Goal: Transaction & Acquisition: Purchase product/service

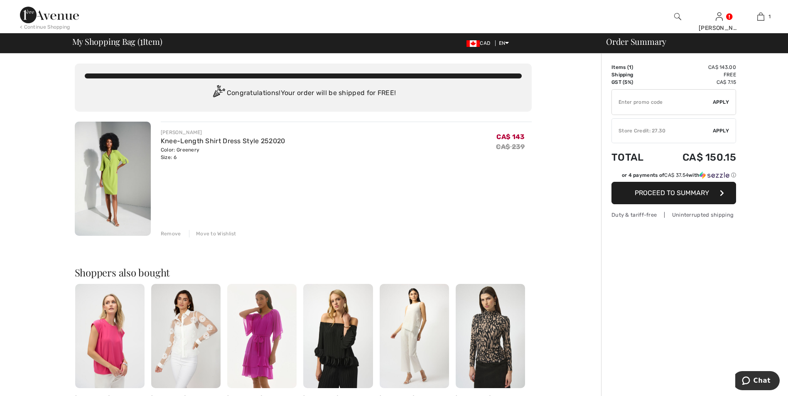
click at [616, 101] on input "TEXT" at bounding box center [662, 102] width 101 height 25
type input "EXTRA20"
click at [723, 101] on span "Apply" at bounding box center [721, 101] width 17 height 7
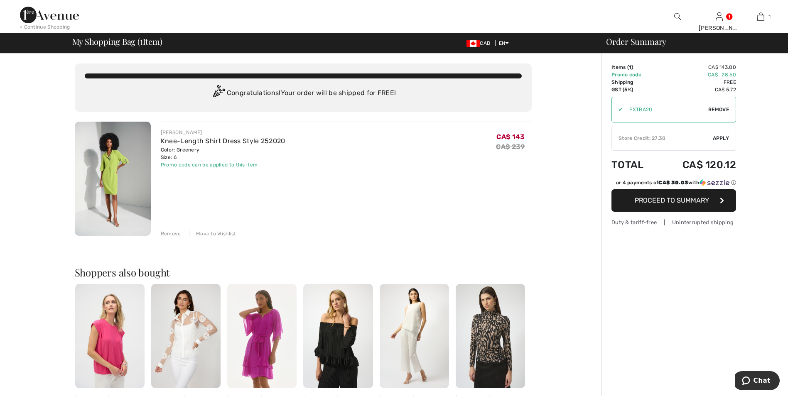
click at [720, 137] on span "Apply" at bounding box center [721, 138] width 17 height 7
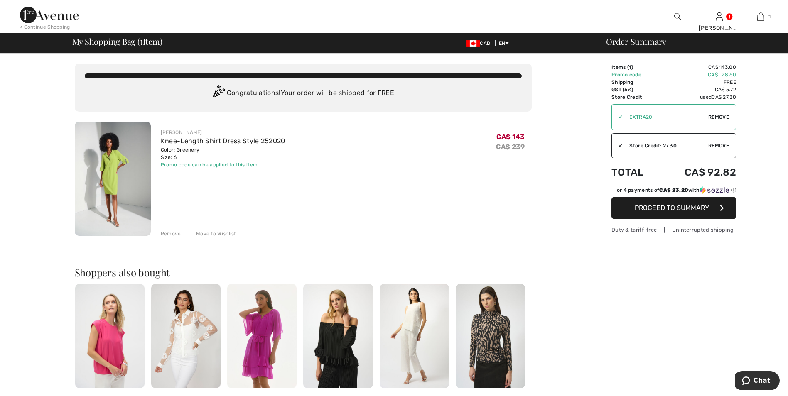
click at [668, 206] on span "Proceed to Summary" at bounding box center [672, 208] width 74 height 8
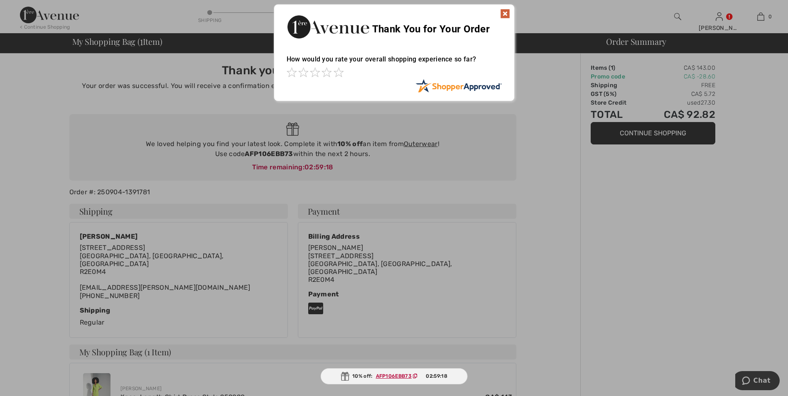
click at [506, 12] on img at bounding box center [505, 14] width 10 height 10
